Goal: Navigation & Orientation: Find specific page/section

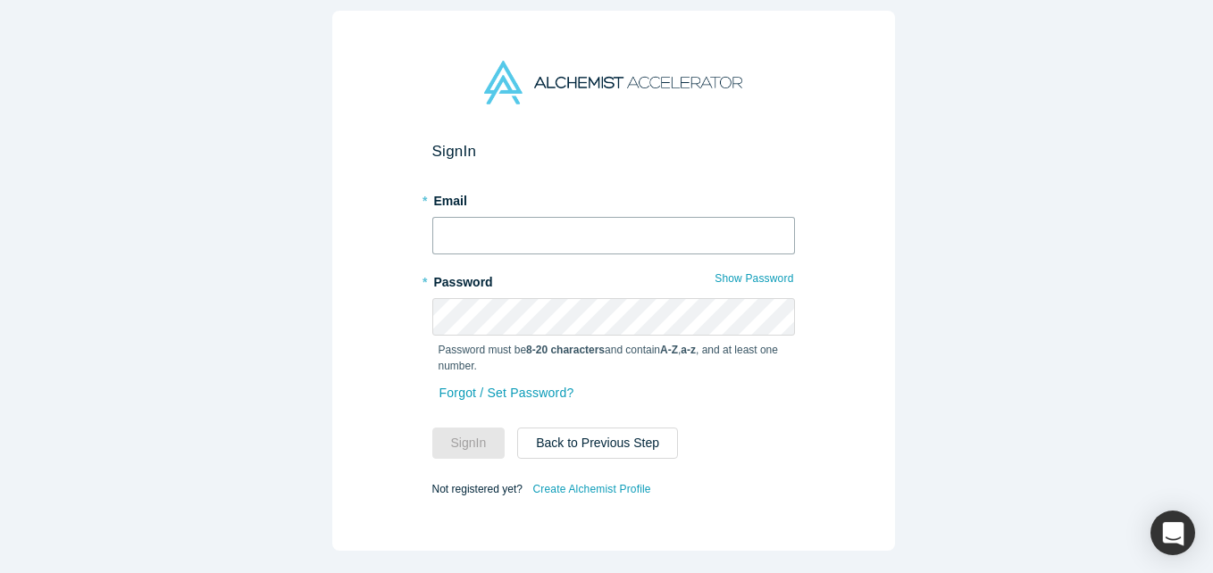
click at [581, 220] on input "text" at bounding box center [613, 236] width 363 height 38
type input "[EMAIL_ADDRESS][DOMAIN_NAME]"
click at [432, 428] on button "Sign In" at bounding box center [468, 443] width 73 height 31
